Goal: Task Accomplishment & Management: Use online tool/utility

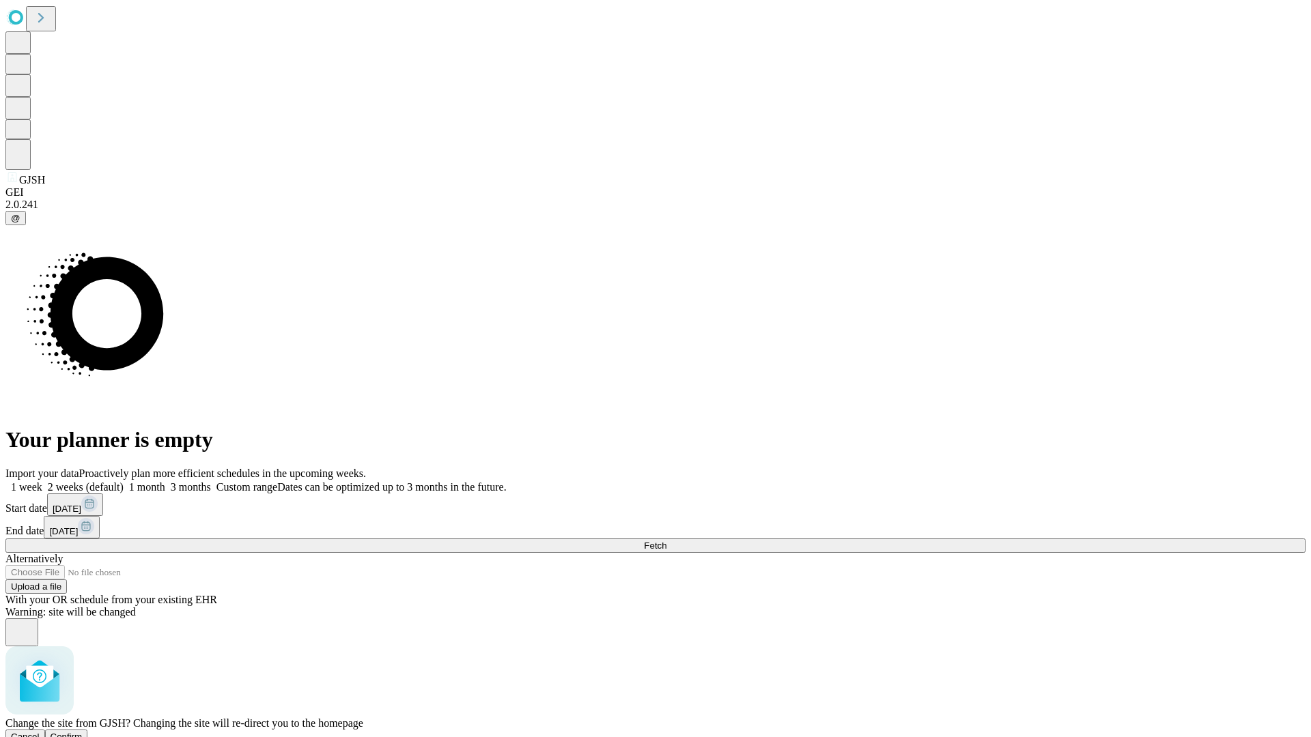
click at [83, 732] on span "Confirm" at bounding box center [67, 737] width 32 height 10
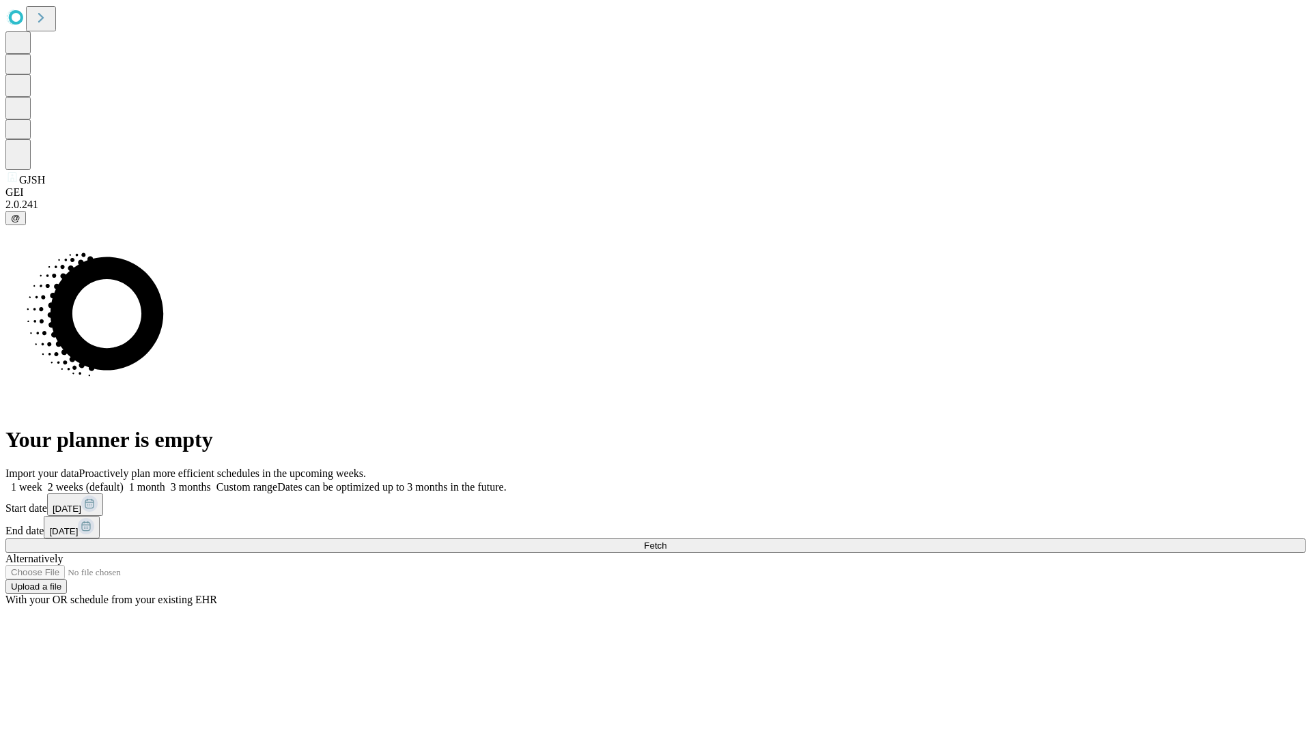
click at [124, 481] on label "2 weeks (default)" at bounding box center [82, 487] width 81 height 12
click at [666, 541] on span "Fetch" at bounding box center [655, 546] width 23 height 10
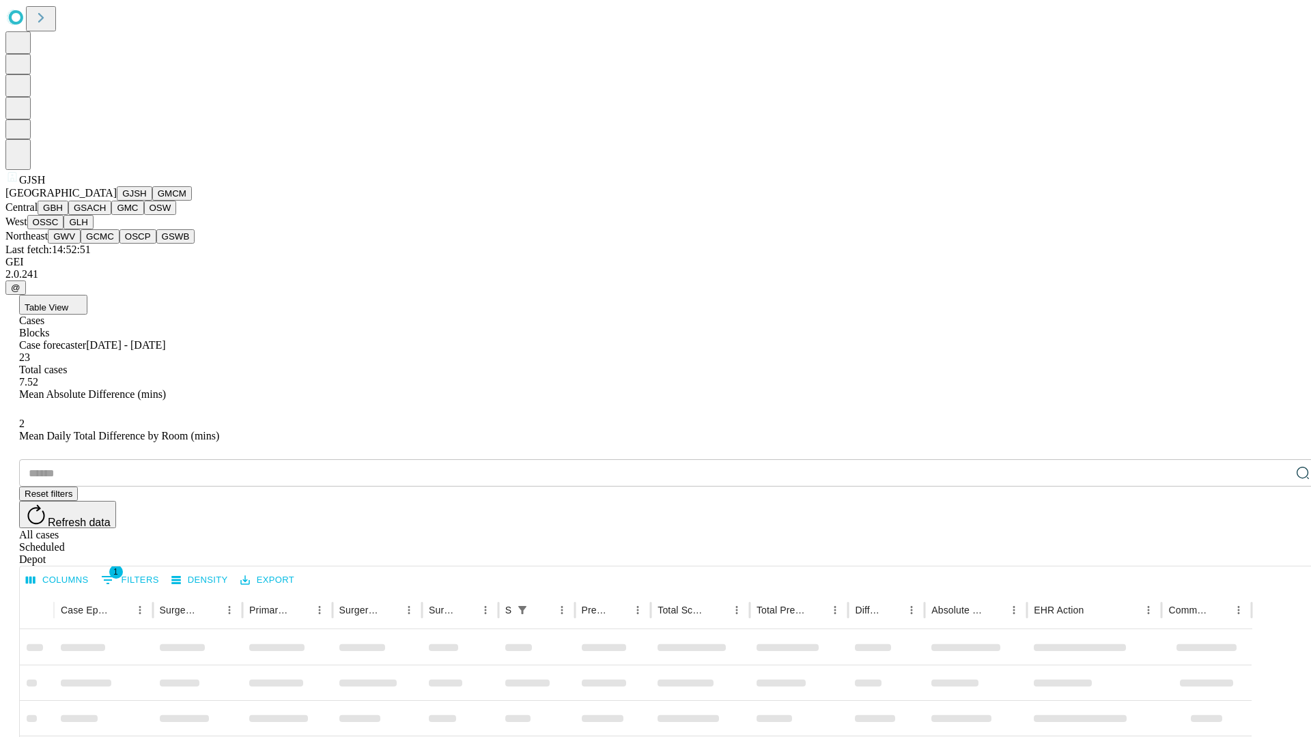
click at [152, 201] on button "GMCM" at bounding box center [172, 193] width 40 height 14
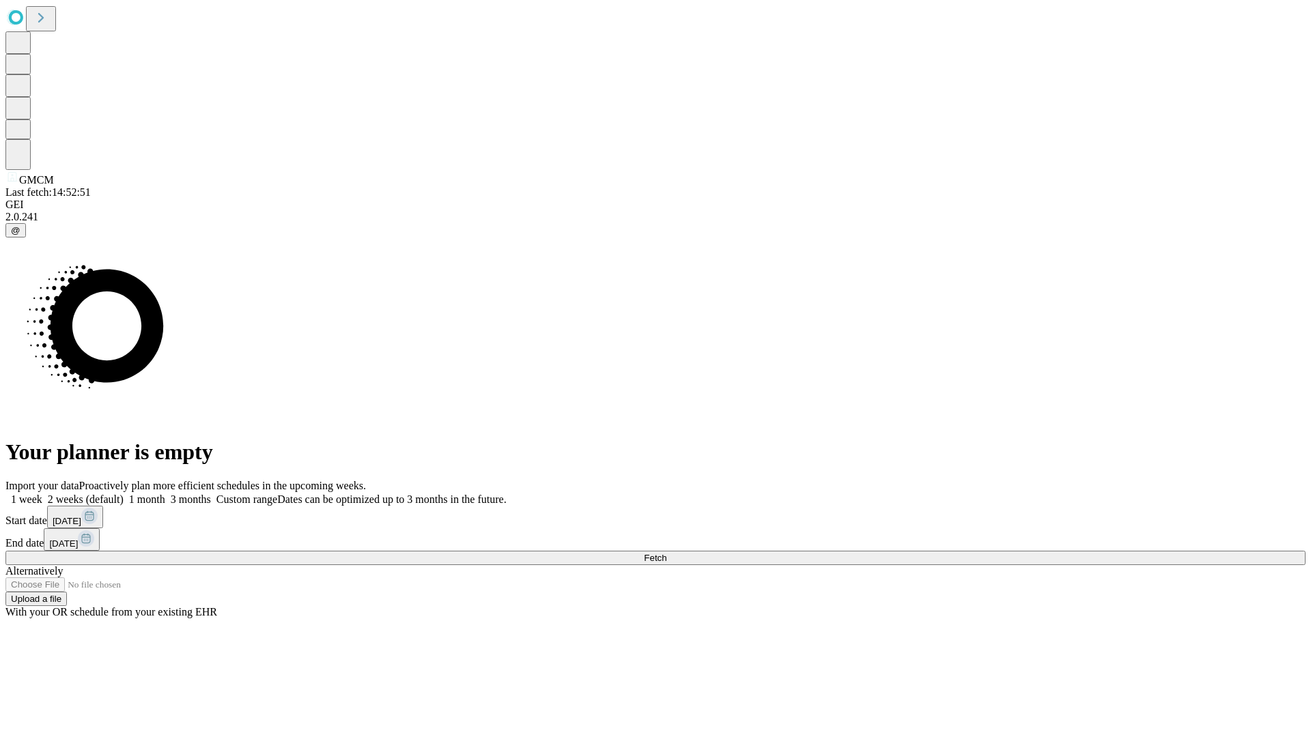
click at [124, 494] on label "2 weeks (default)" at bounding box center [82, 500] width 81 height 12
click at [666, 553] on span "Fetch" at bounding box center [655, 558] width 23 height 10
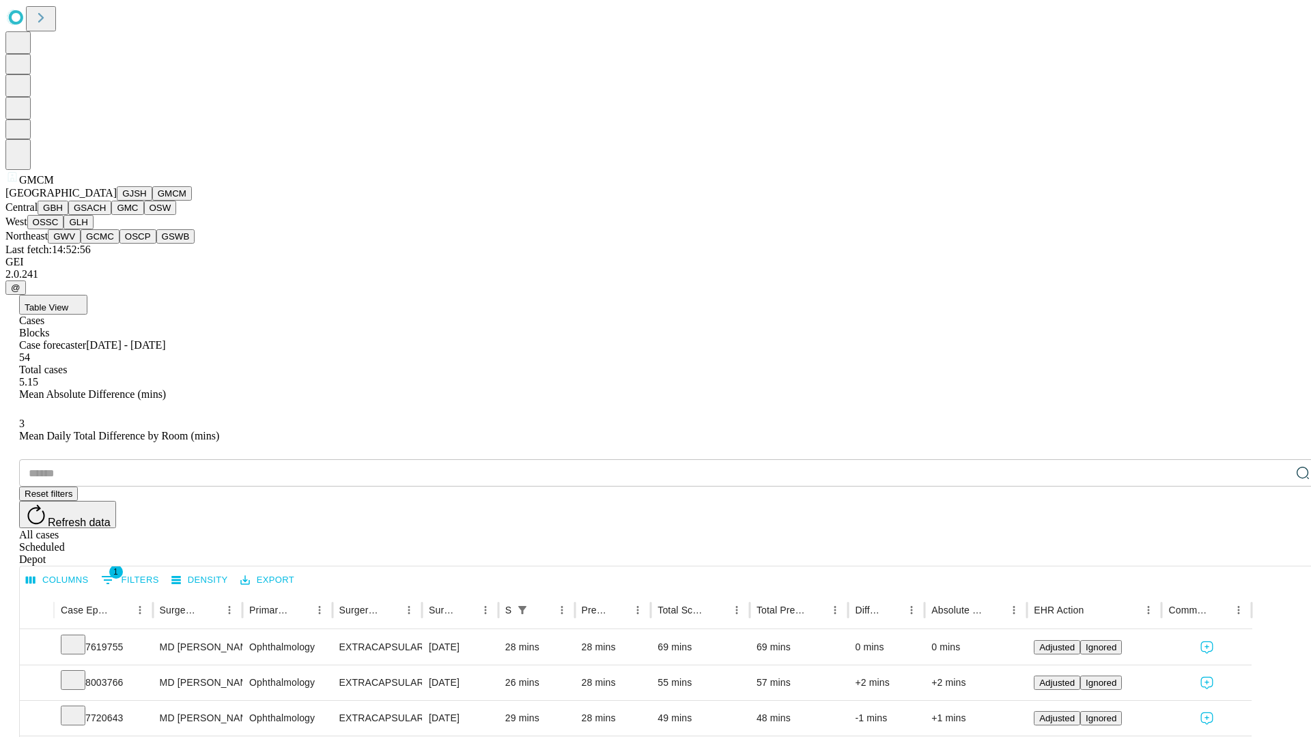
click at [68, 215] on button "GBH" at bounding box center [53, 208] width 31 height 14
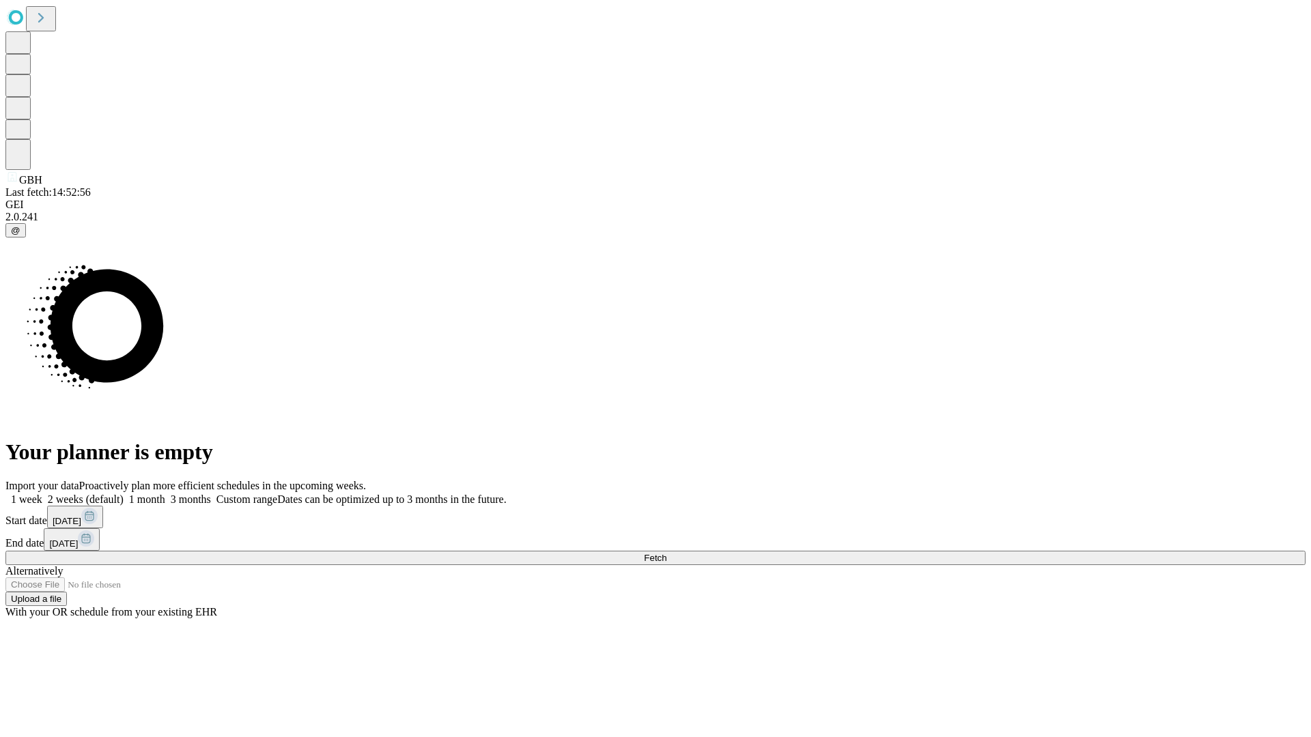
click at [124, 494] on label "2 weeks (default)" at bounding box center [82, 500] width 81 height 12
click at [666, 553] on span "Fetch" at bounding box center [655, 558] width 23 height 10
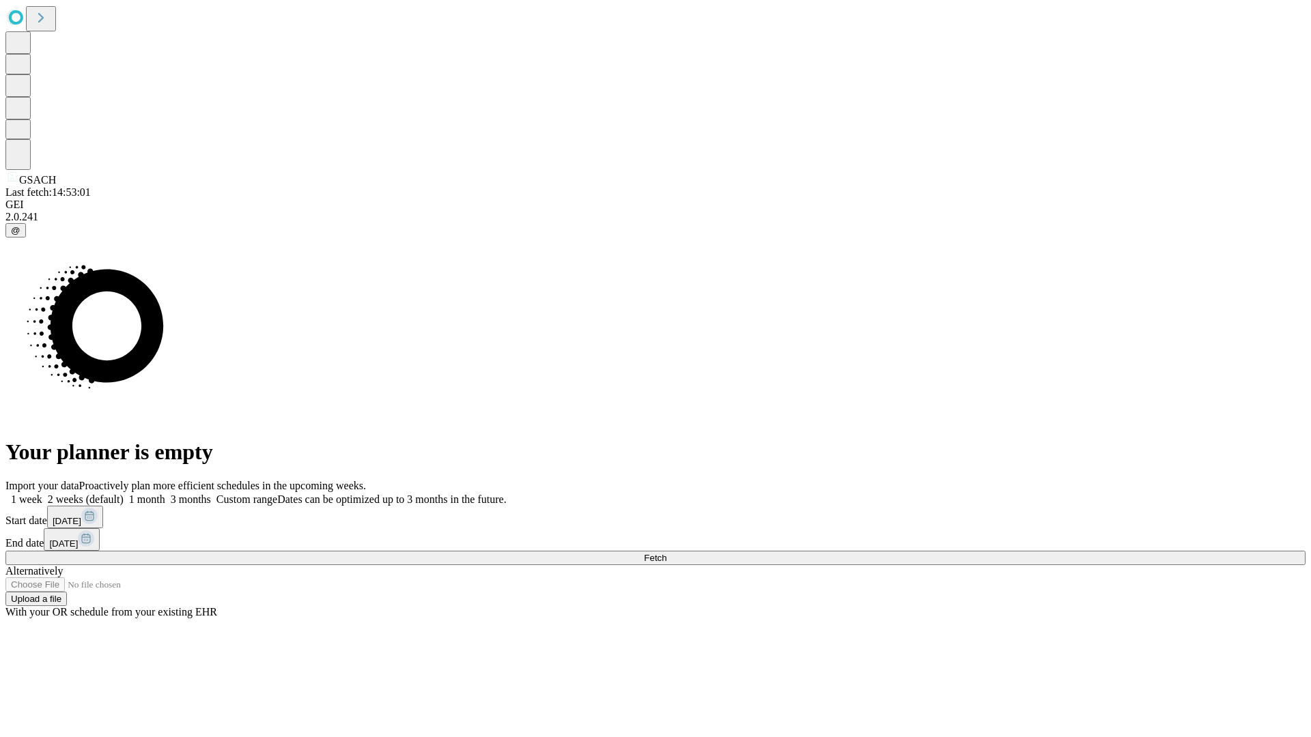
click at [124, 494] on label "2 weeks (default)" at bounding box center [82, 500] width 81 height 12
click at [666, 553] on span "Fetch" at bounding box center [655, 558] width 23 height 10
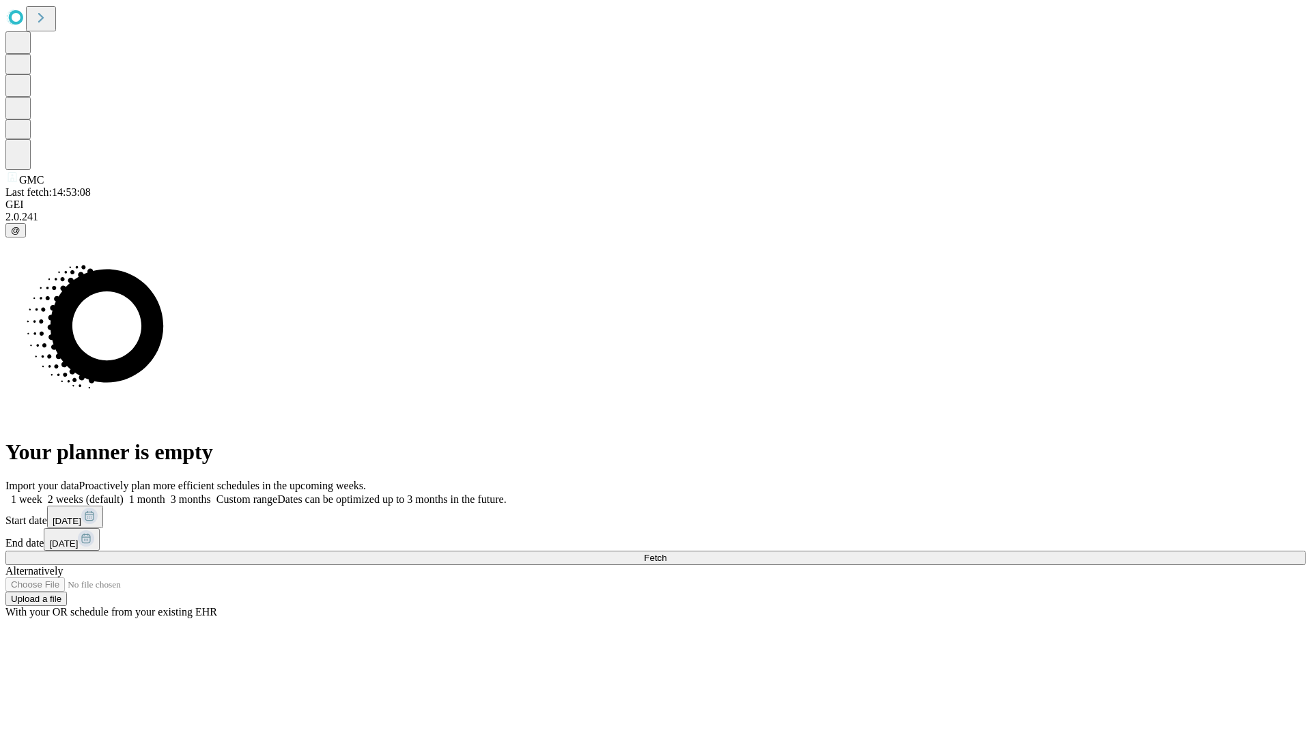
click at [124, 494] on label "2 weeks (default)" at bounding box center [82, 500] width 81 height 12
click at [666, 553] on span "Fetch" at bounding box center [655, 558] width 23 height 10
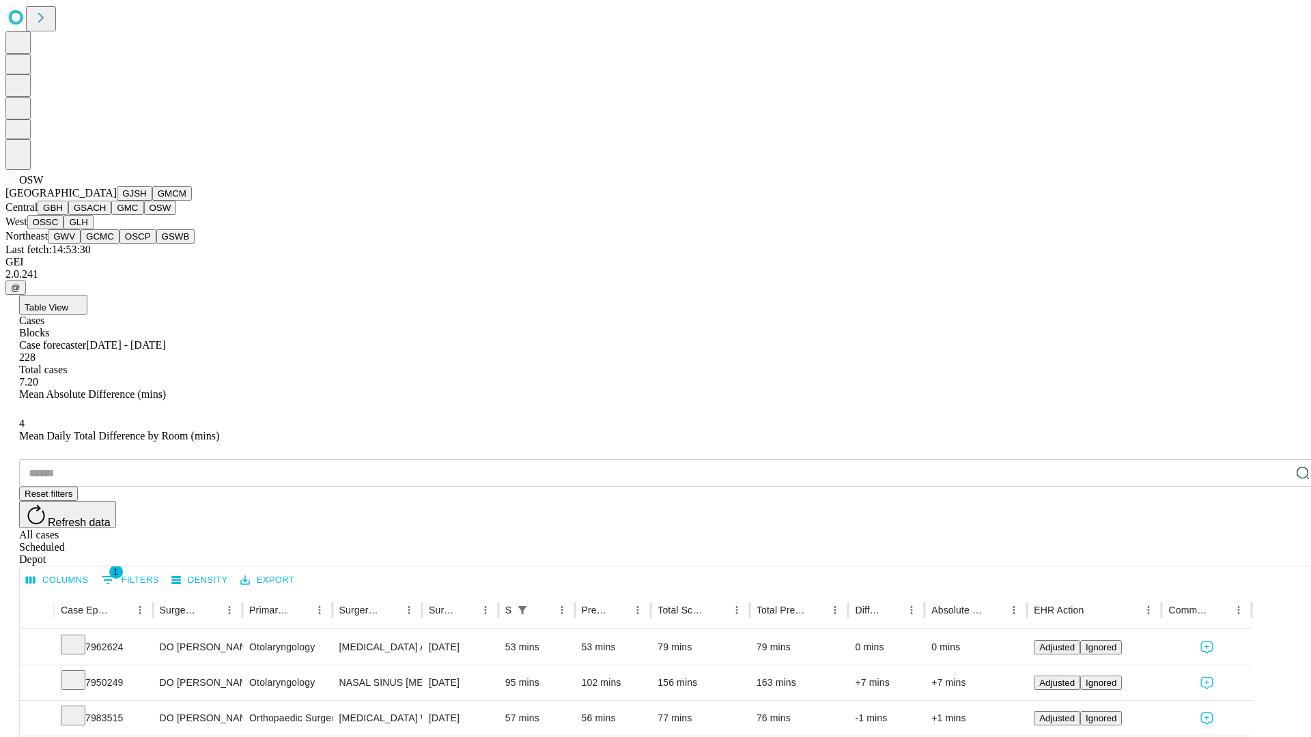
click at [64, 229] on button "OSSC" at bounding box center [45, 222] width 37 height 14
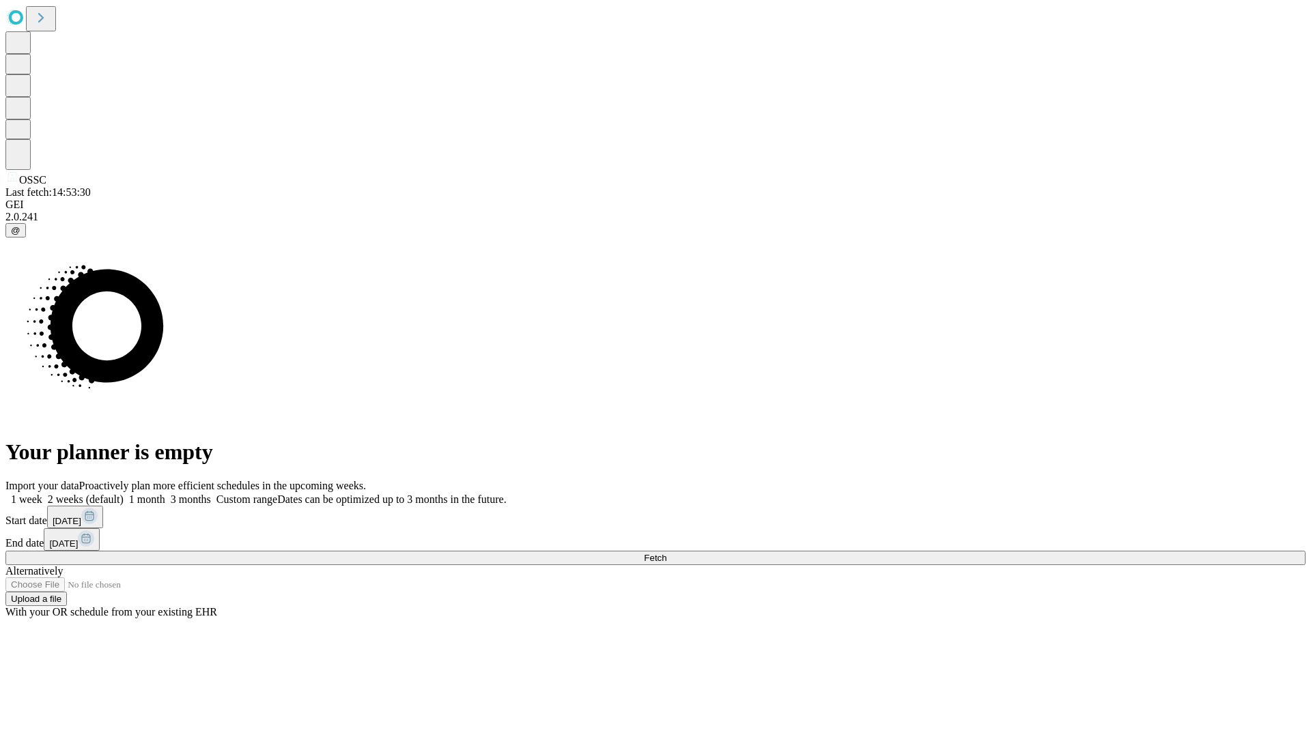
click at [124, 494] on label "2 weeks (default)" at bounding box center [82, 500] width 81 height 12
click at [666, 553] on span "Fetch" at bounding box center [655, 558] width 23 height 10
click at [124, 494] on label "2 weeks (default)" at bounding box center [82, 500] width 81 height 12
click at [666, 553] on span "Fetch" at bounding box center [655, 558] width 23 height 10
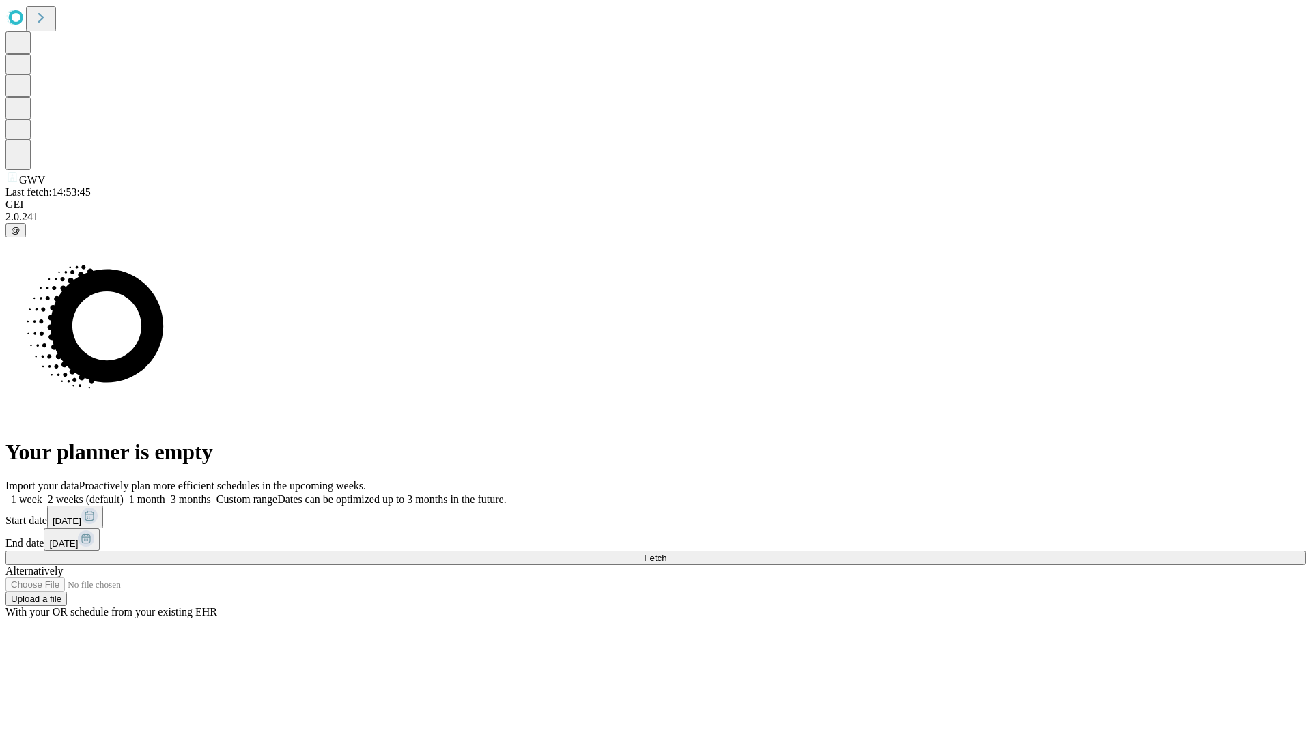
click at [666, 553] on span "Fetch" at bounding box center [655, 558] width 23 height 10
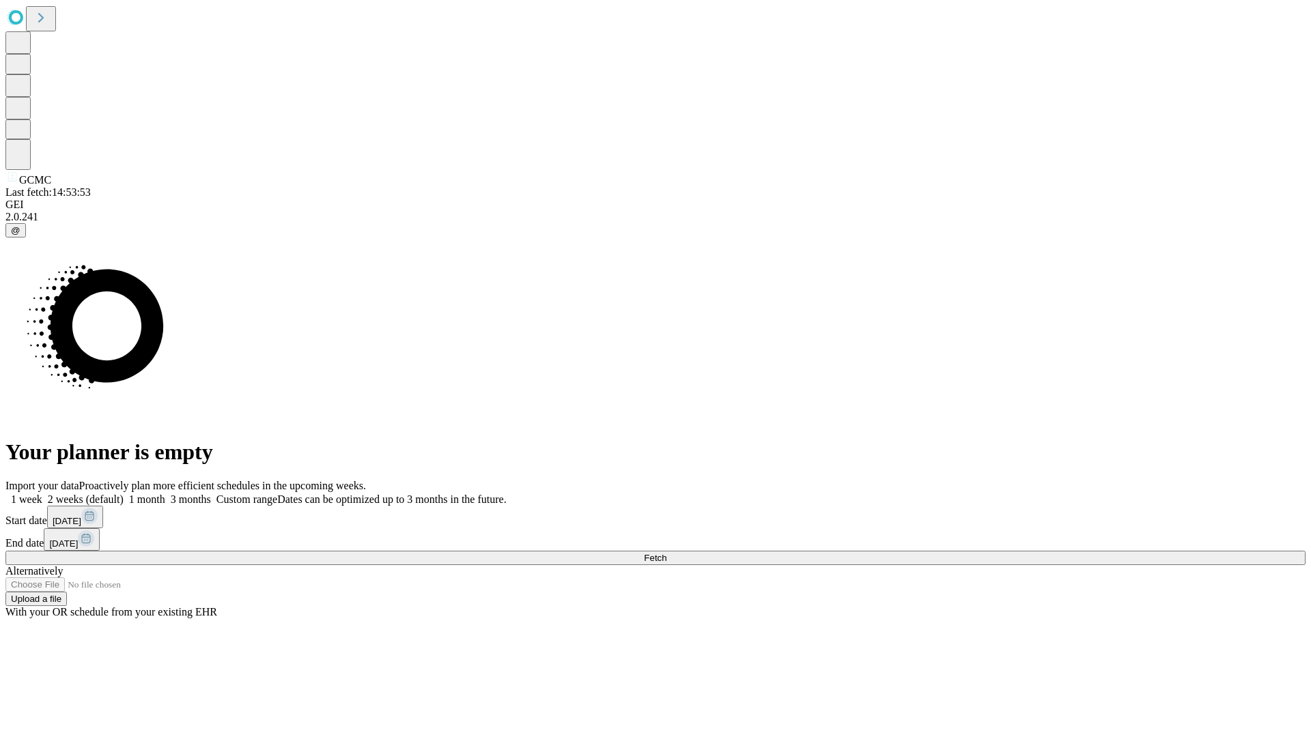
click at [124, 494] on label "2 weeks (default)" at bounding box center [82, 500] width 81 height 12
click at [666, 553] on span "Fetch" at bounding box center [655, 558] width 23 height 10
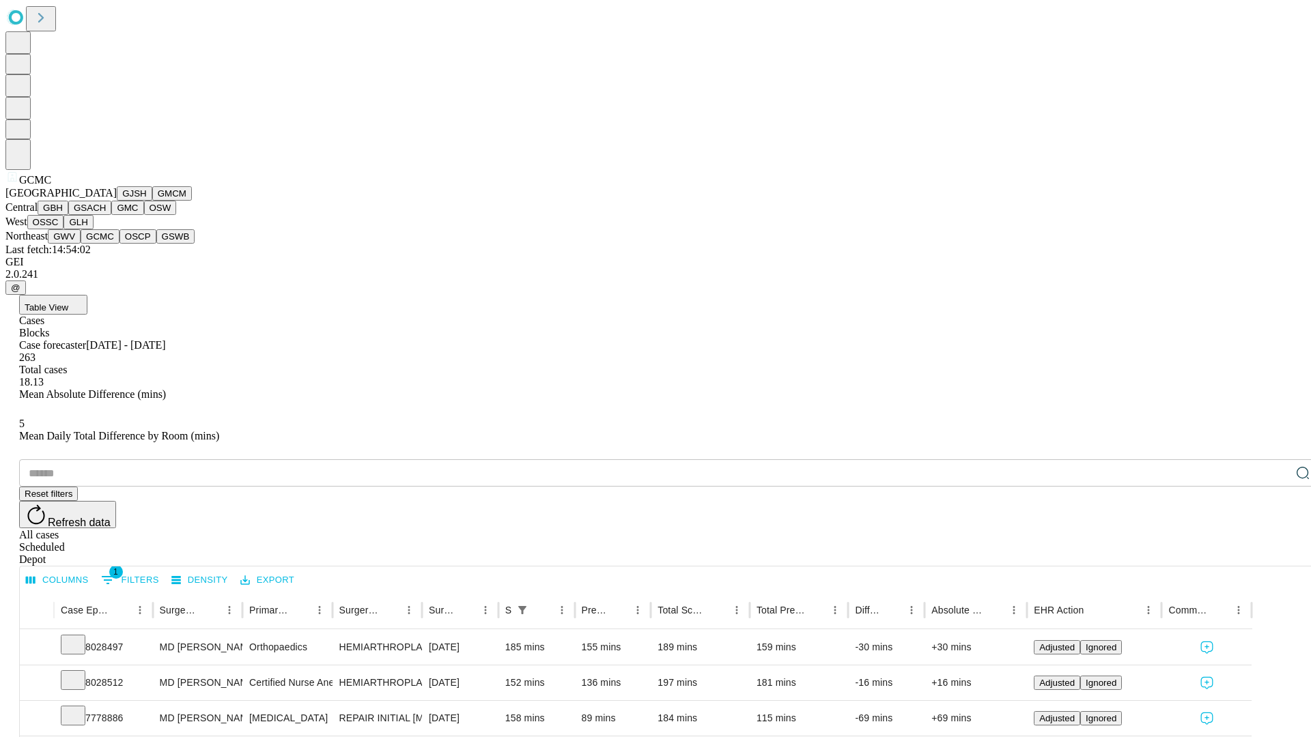
click at [120, 244] on button "OSCP" at bounding box center [138, 236] width 37 height 14
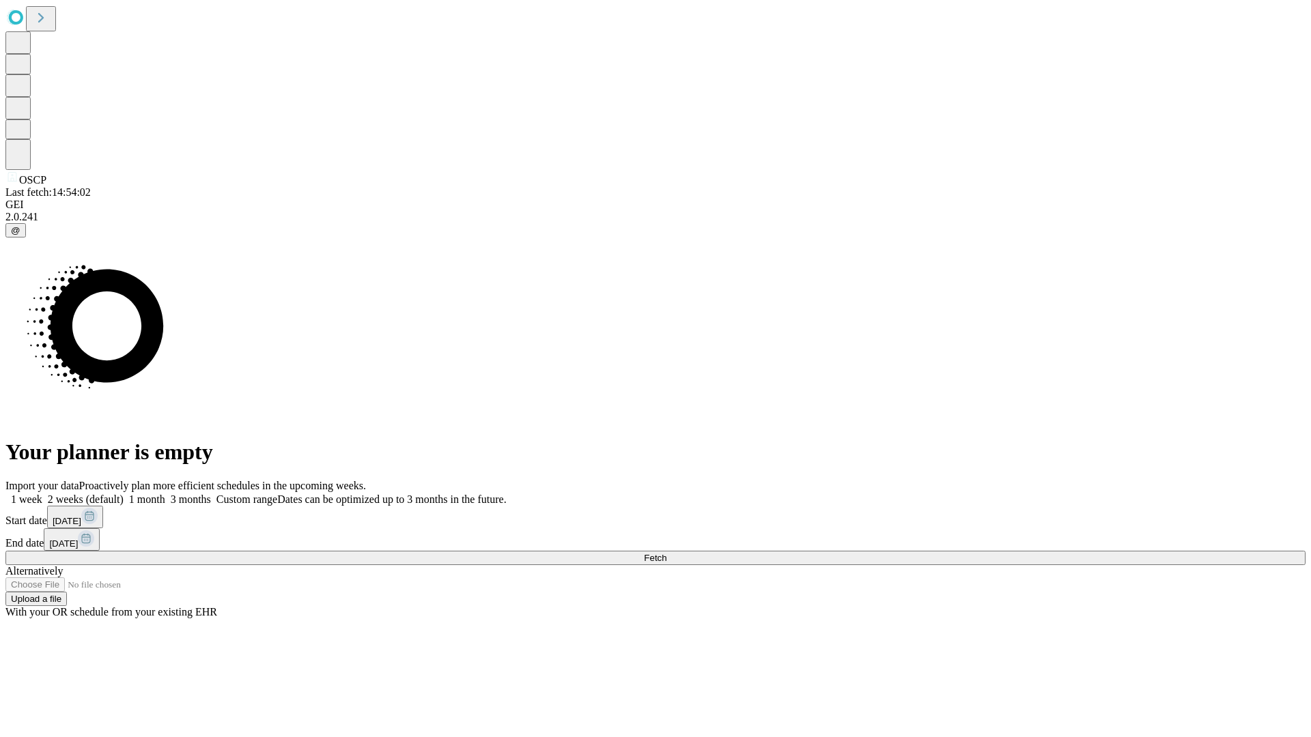
click at [124, 494] on label "2 weeks (default)" at bounding box center [82, 500] width 81 height 12
click at [666, 553] on span "Fetch" at bounding box center [655, 558] width 23 height 10
